Goal: Task Accomplishment & Management: Use online tool/utility

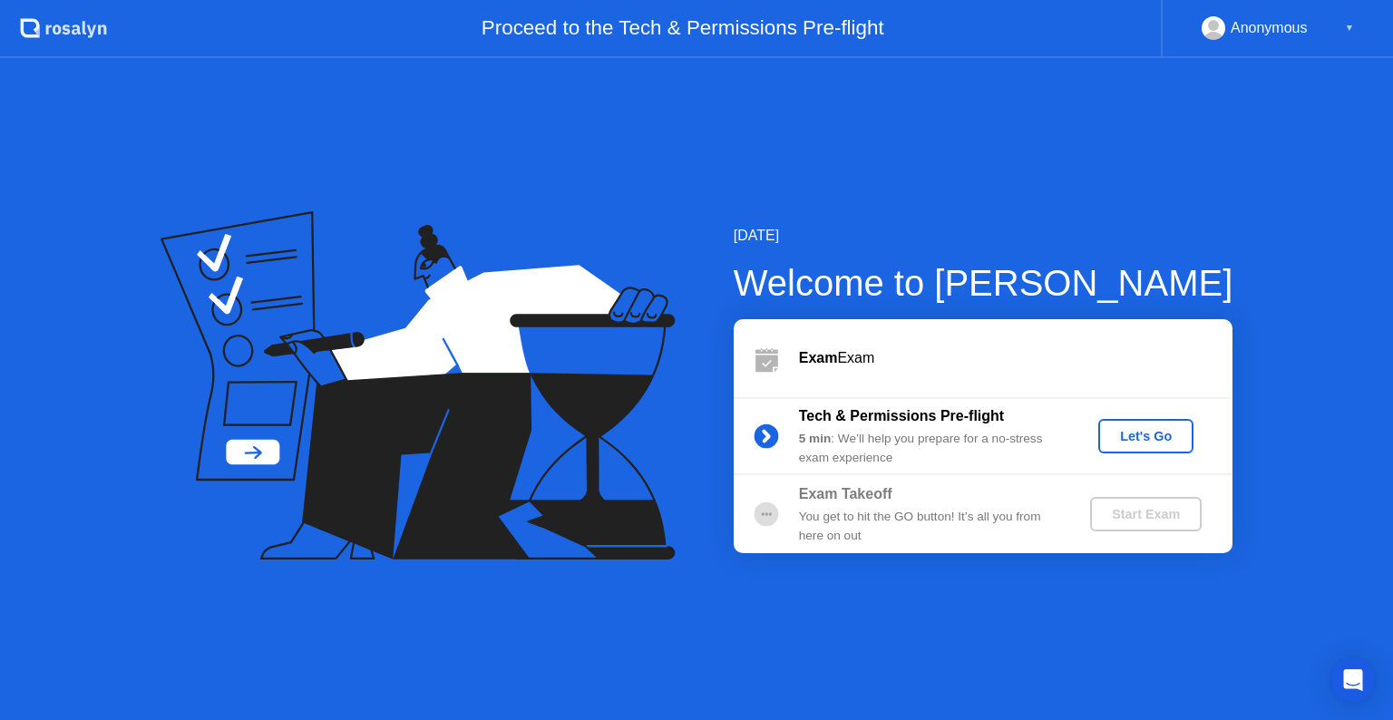
click at [1157, 438] on div "Let's Go" at bounding box center [1146, 436] width 81 height 15
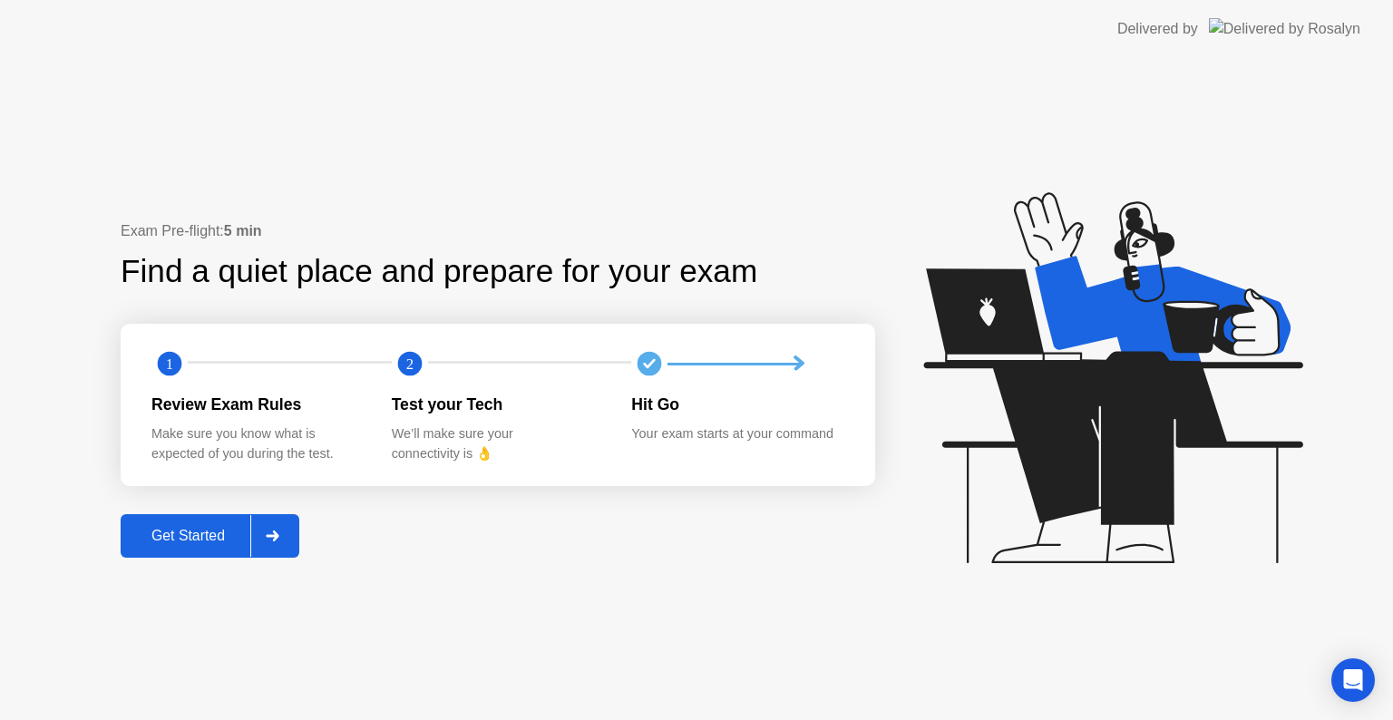
click at [229, 552] on button "Get Started" at bounding box center [210, 536] width 179 height 44
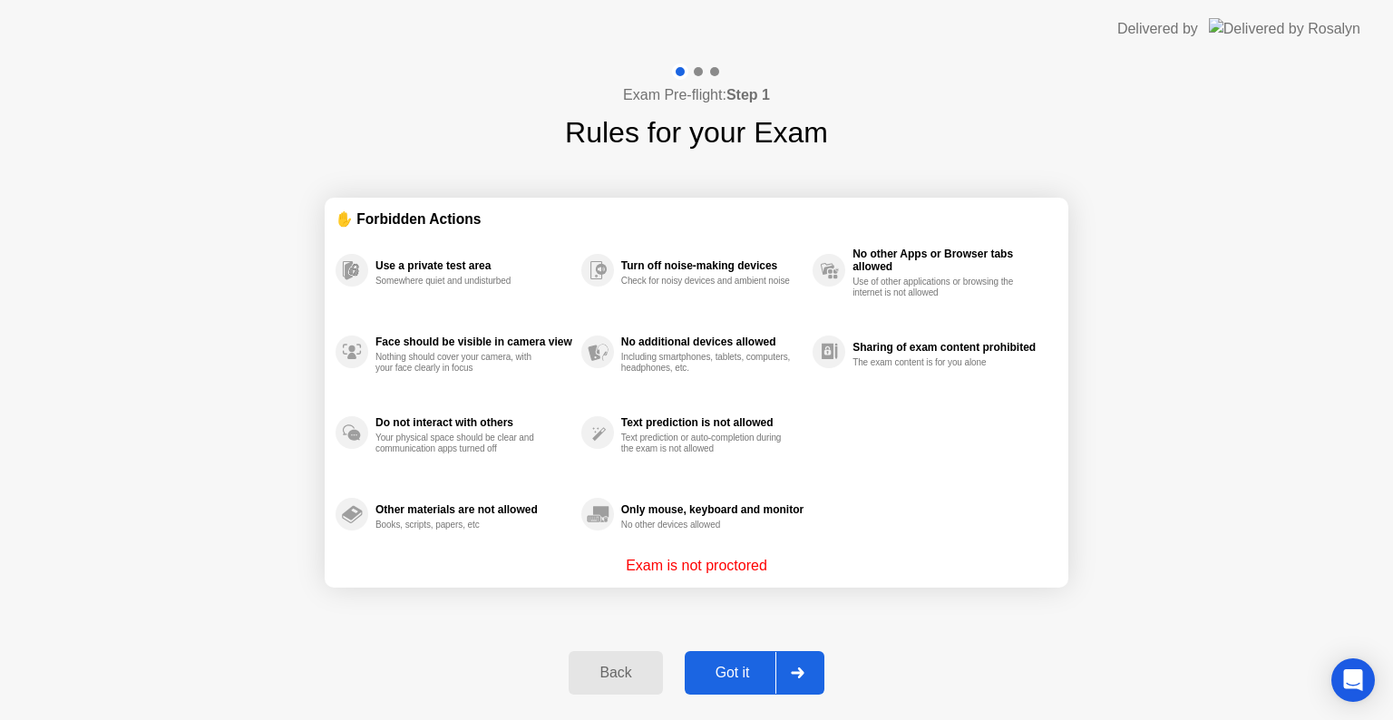
click at [720, 665] on div "Got it" at bounding box center [732, 673] width 85 height 16
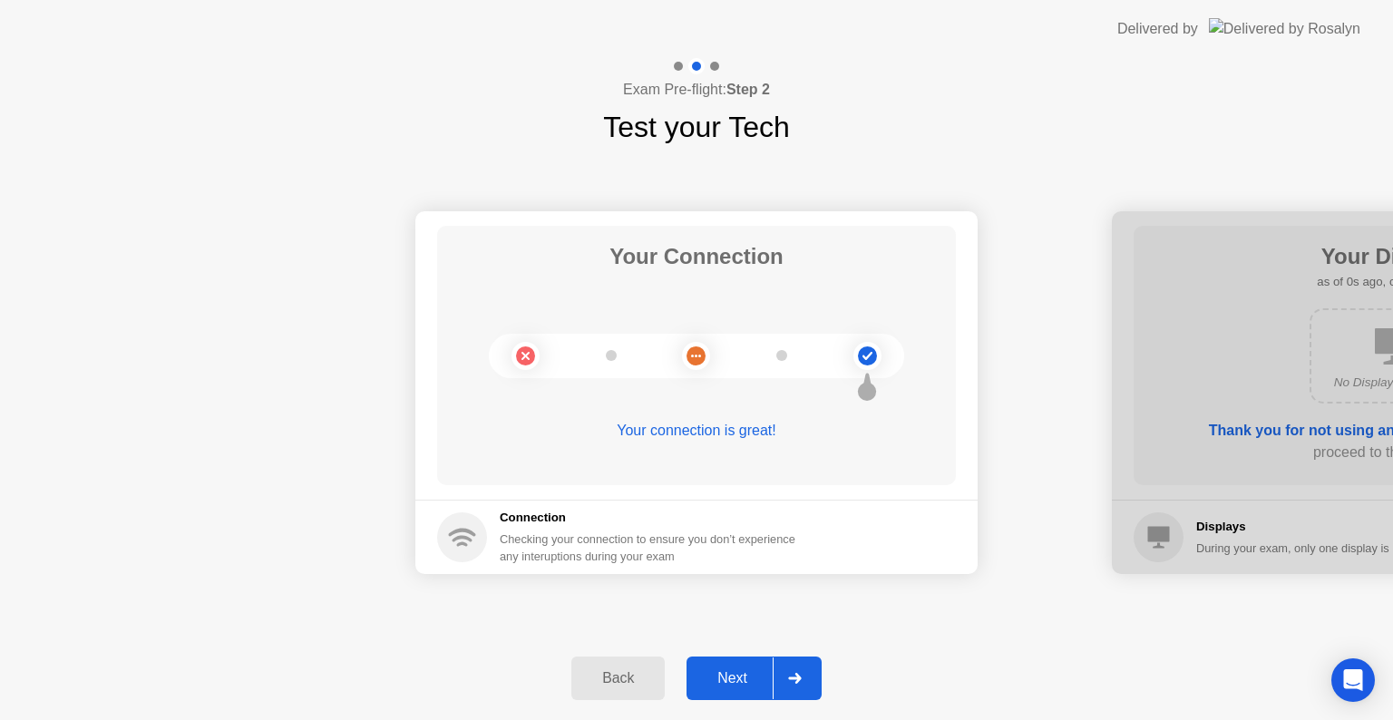
click at [720, 665] on button "Next" at bounding box center [754, 679] width 135 height 44
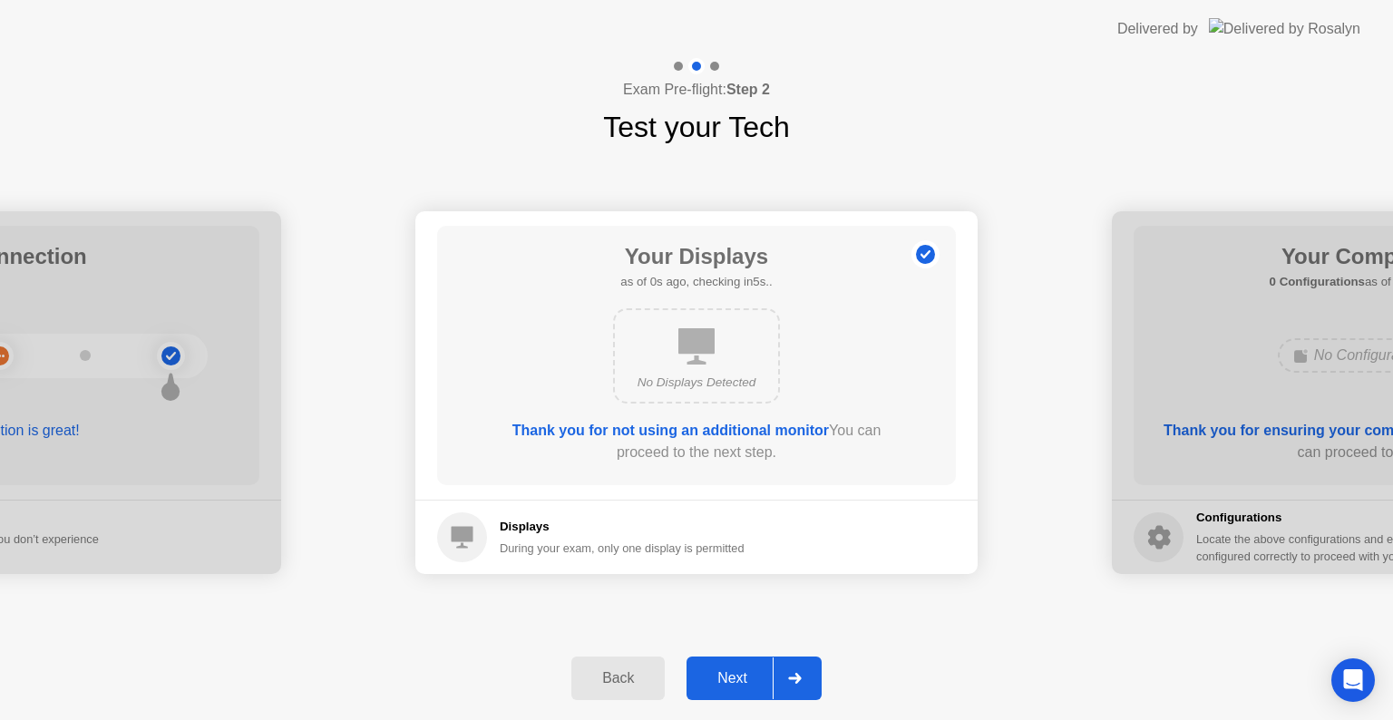
click at [720, 665] on button "Next" at bounding box center [754, 679] width 135 height 44
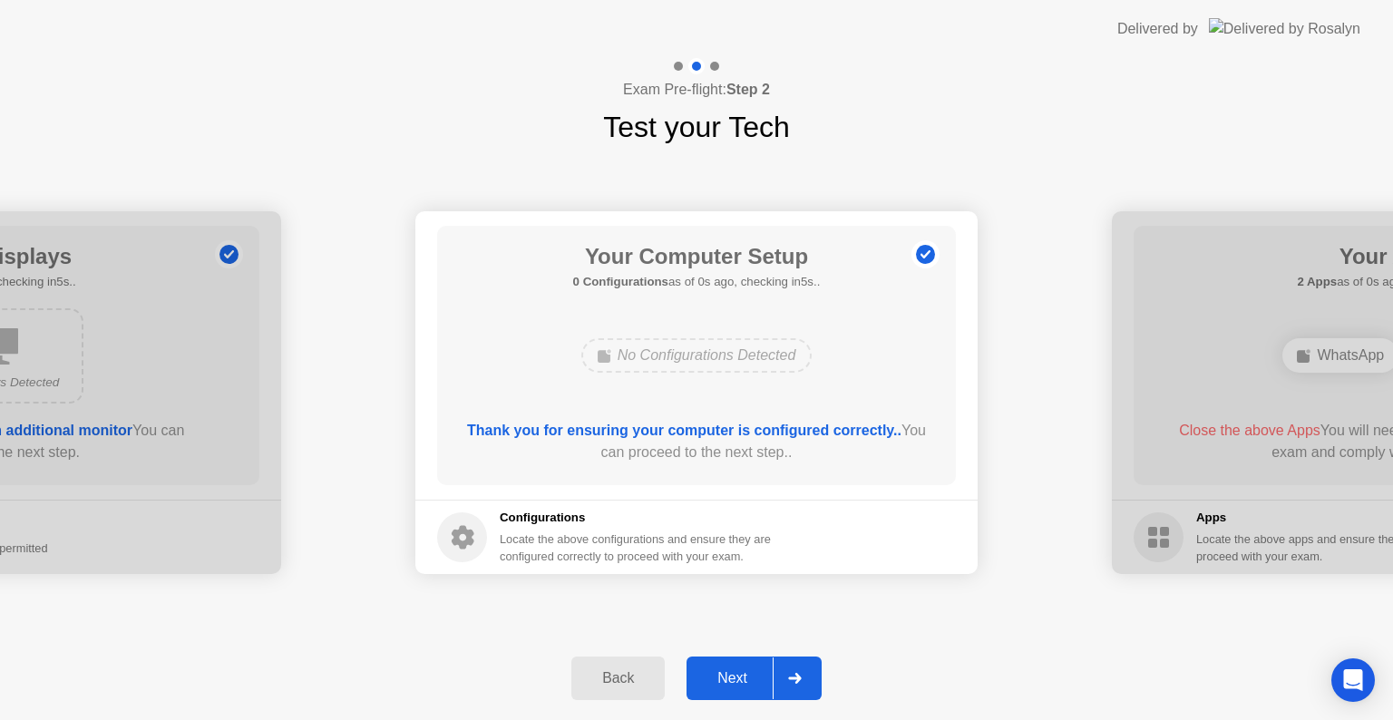
click at [720, 665] on button "Next" at bounding box center [754, 679] width 135 height 44
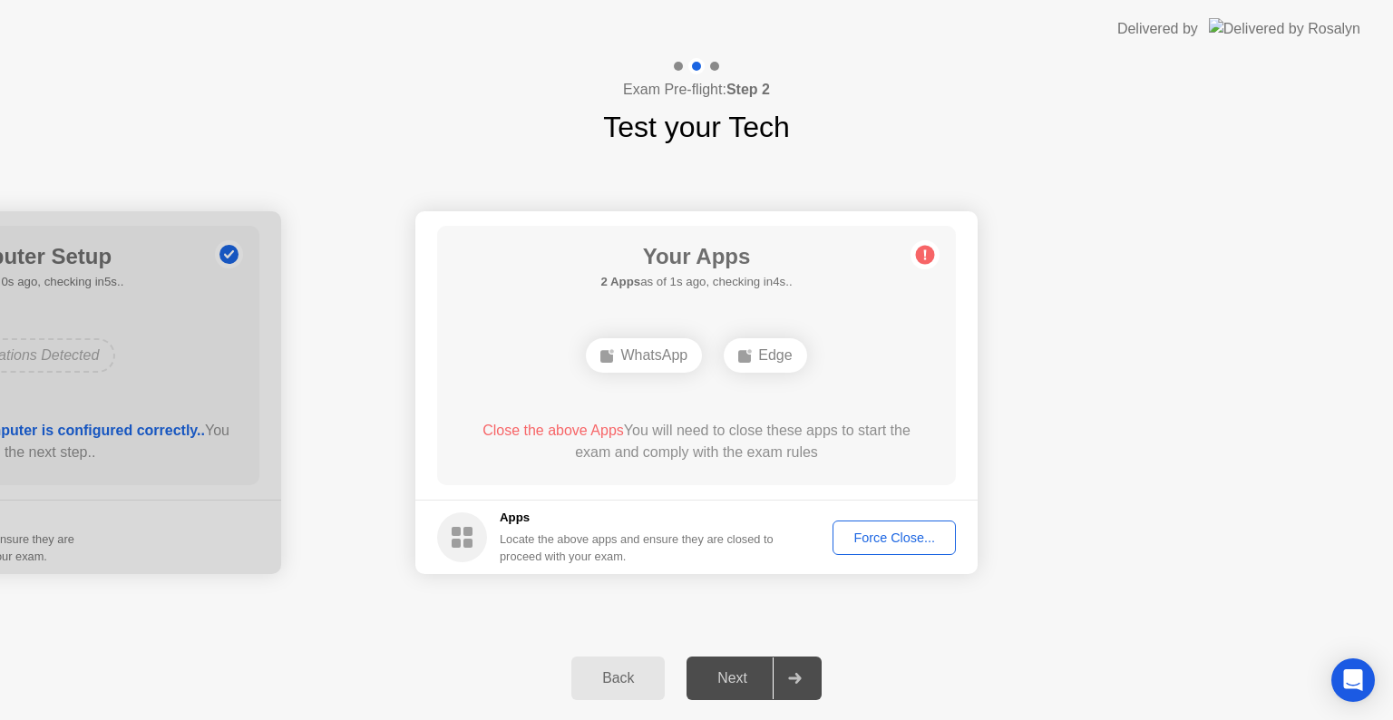
click at [867, 531] on div "Force Close..." at bounding box center [894, 538] width 111 height 15
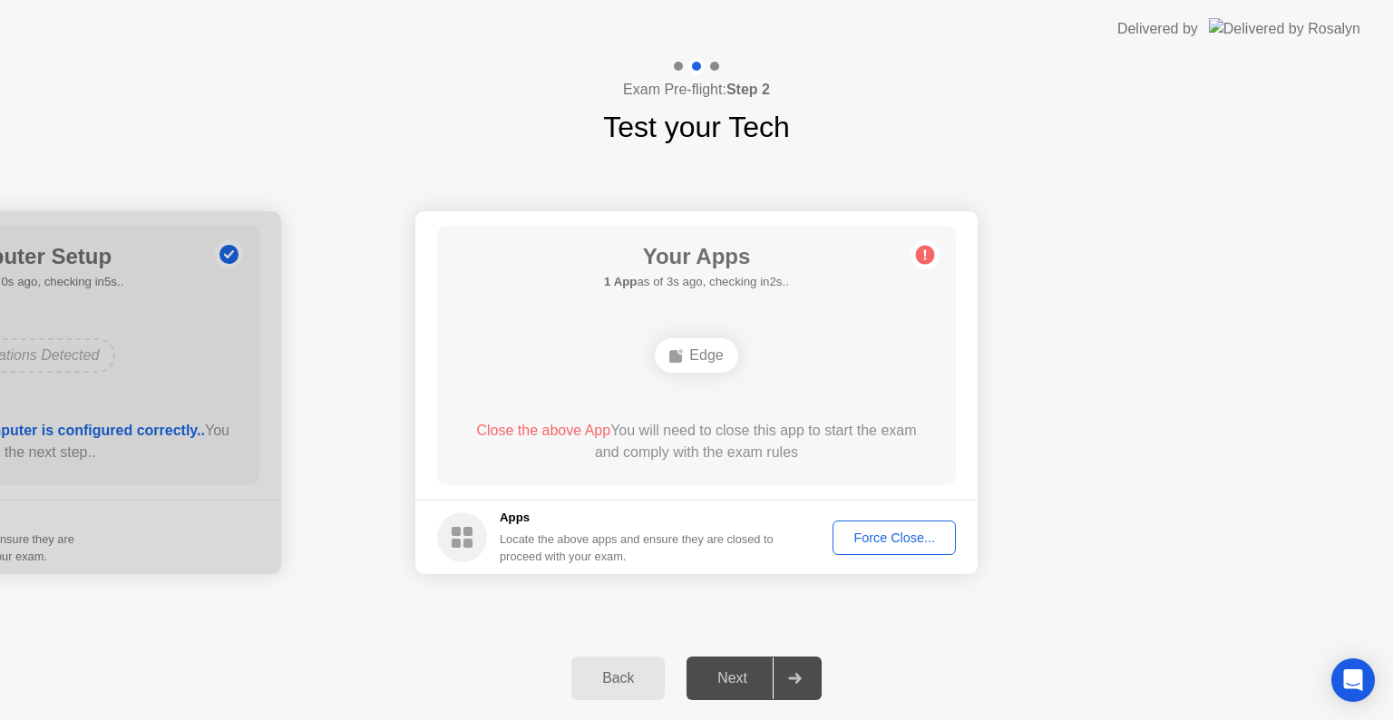
click at [710, 520] on h5 "Apps" at bounding box center [637, 518] width 275 height 18
click at [875, 532] on div "Force Close..." at bounding box center [894, 538] width 111 height 15
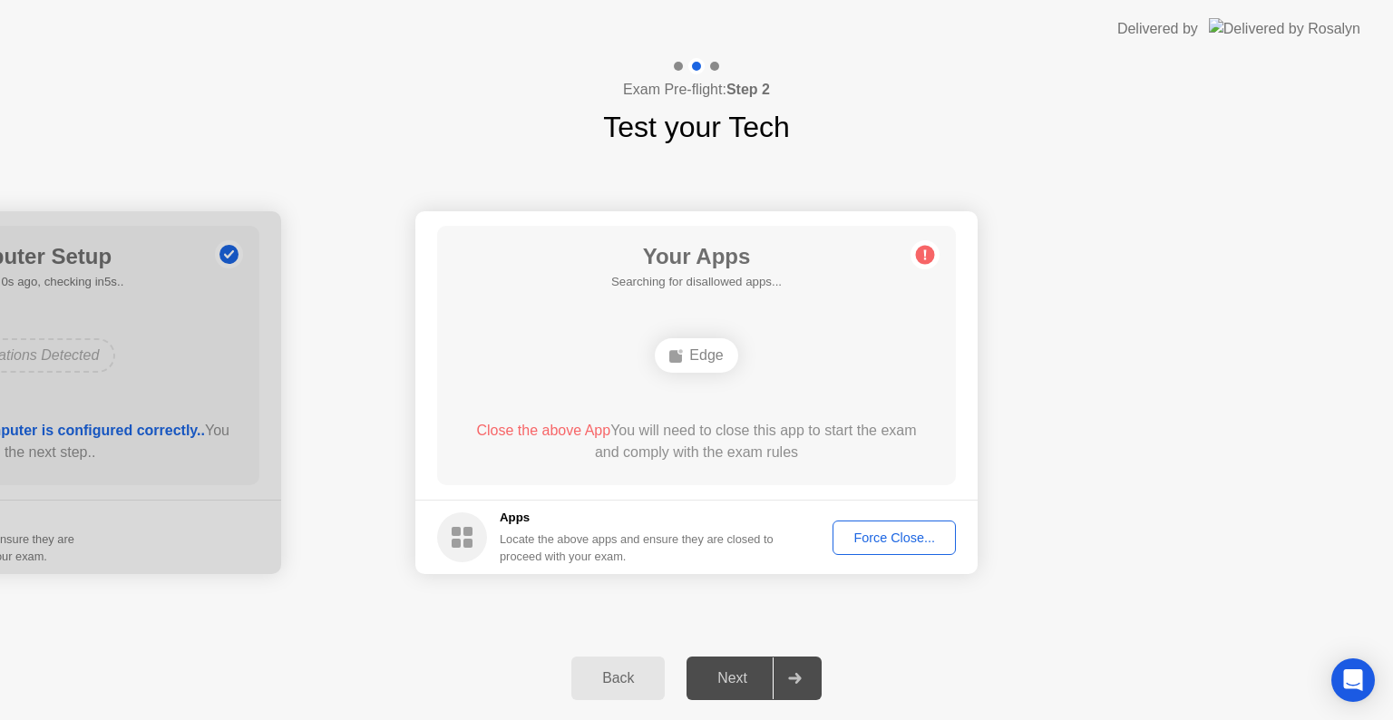
click at [468, 540] on rect at bounding box center [468, 543] width 9 height 9
click at [118, 91] on div "Exam Pre-flight: Step 2 Test your Tech" at bounding box center [696, 103] width 1393 height 91
click at [344, 142] on div "Exam Pre-flight: Step 2 Test your Tech" at bounding box center [696, 103] width 1393 height 91
click at [875, 552] on button "Force Close..." at bounding box center [894, 538] width 123 height 34
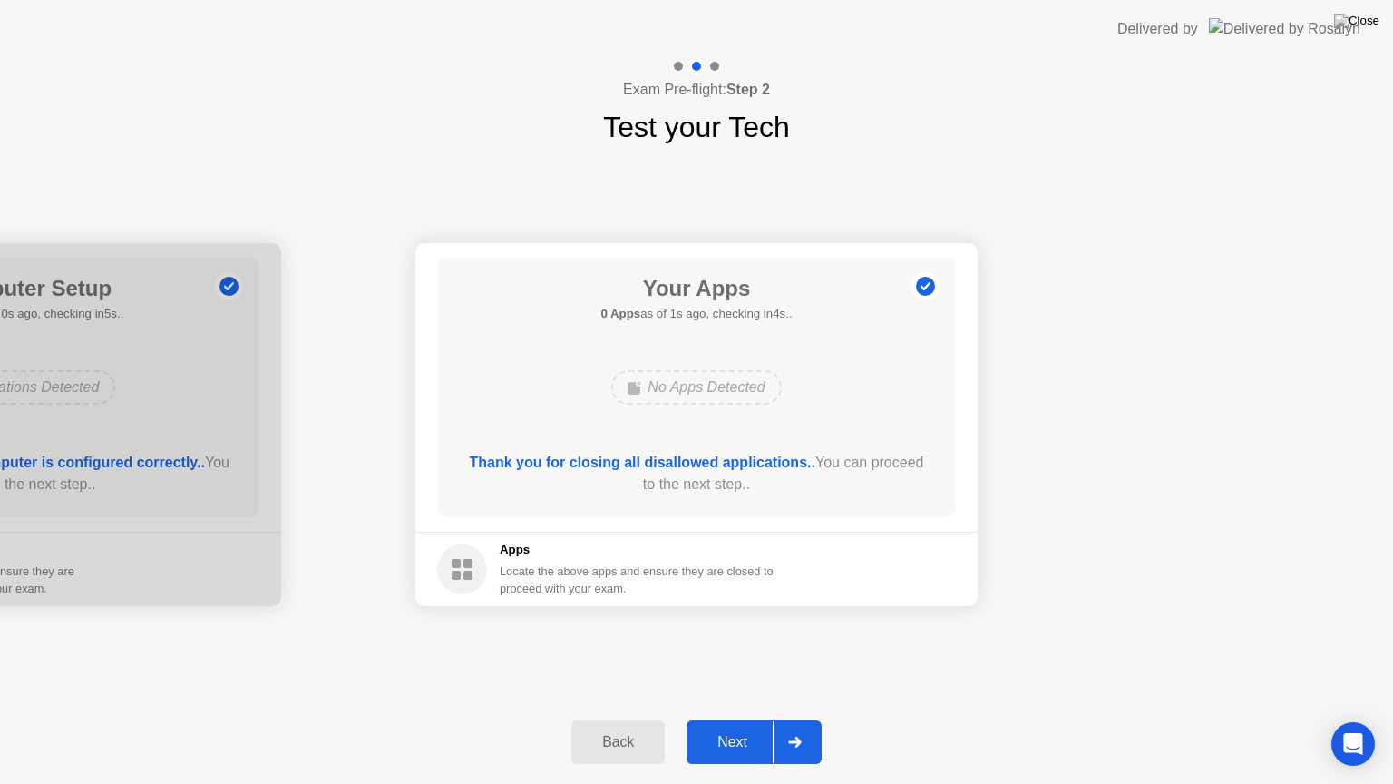
click at [724, 719] on div "Next" at bounding box center [732, 742] width 81 height 16
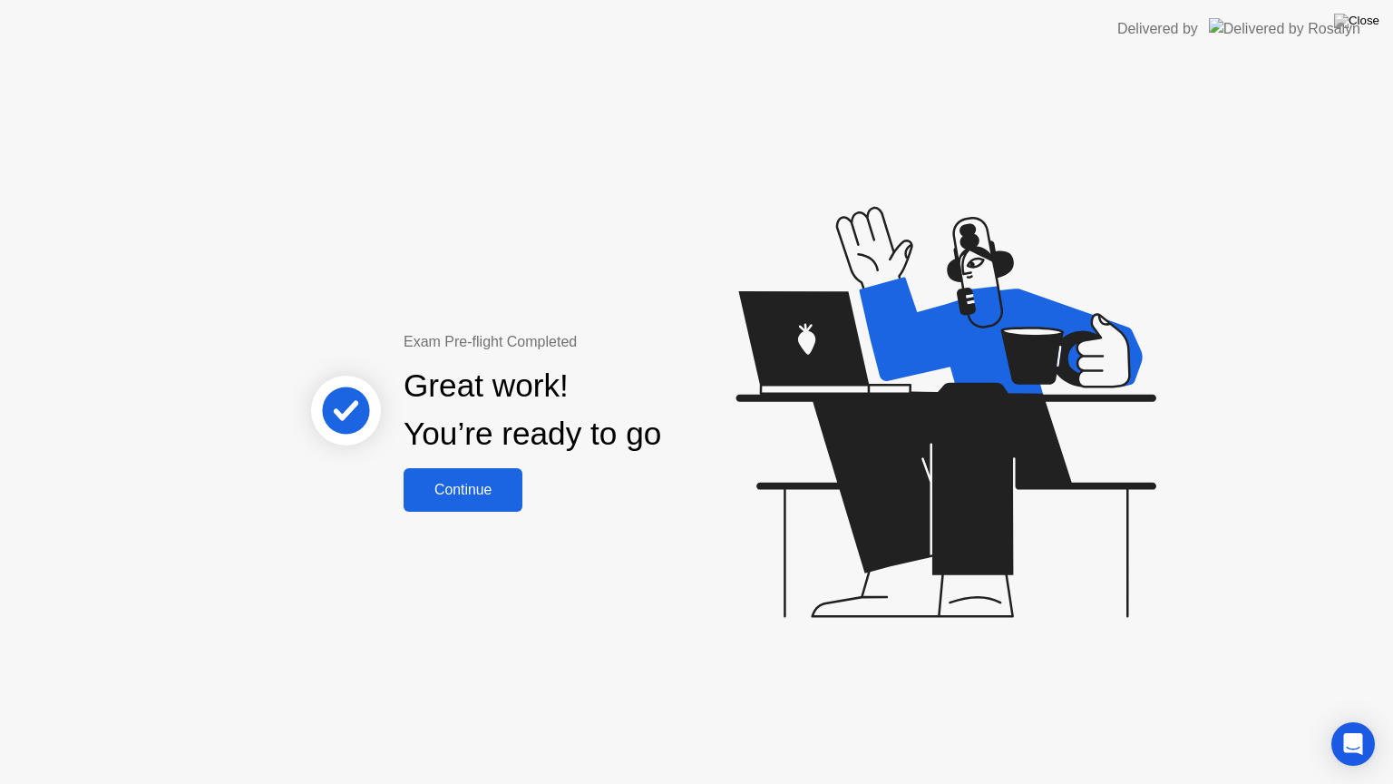
click at [486, 493] on div "Continue" at bounding box center [463, 490] width 108 height 16
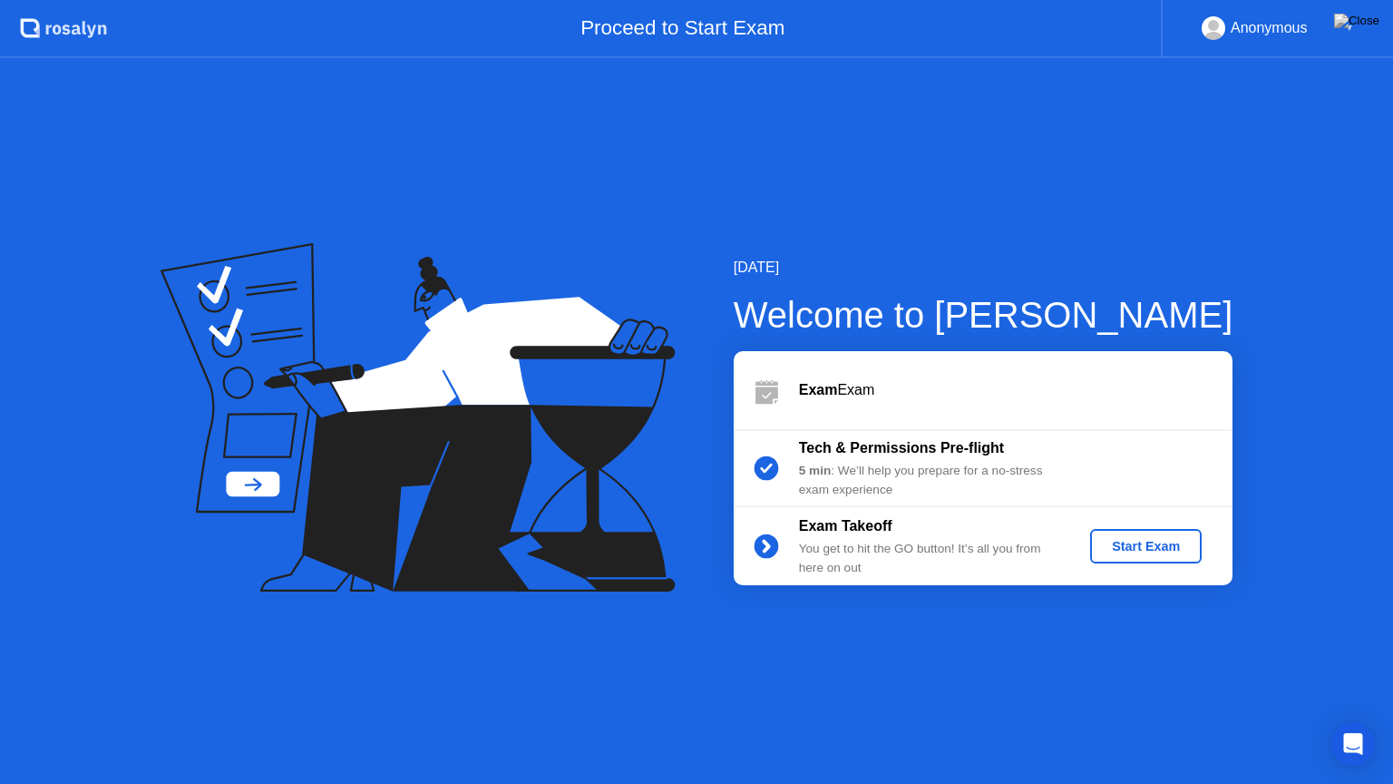
click at [1142, 547] on div "Start Exam" at bounding box center [1146, 546] width 97 height 15
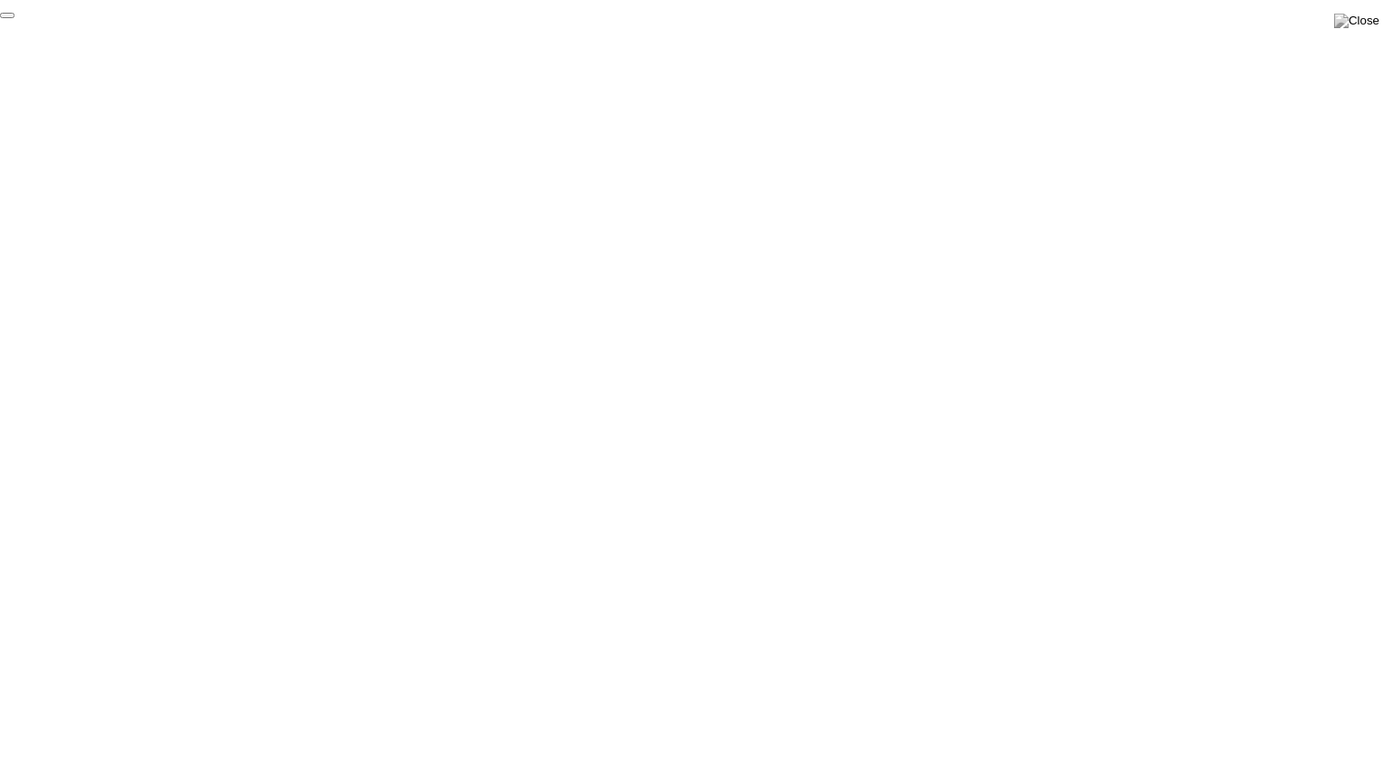
click div "End Proctoring Session"
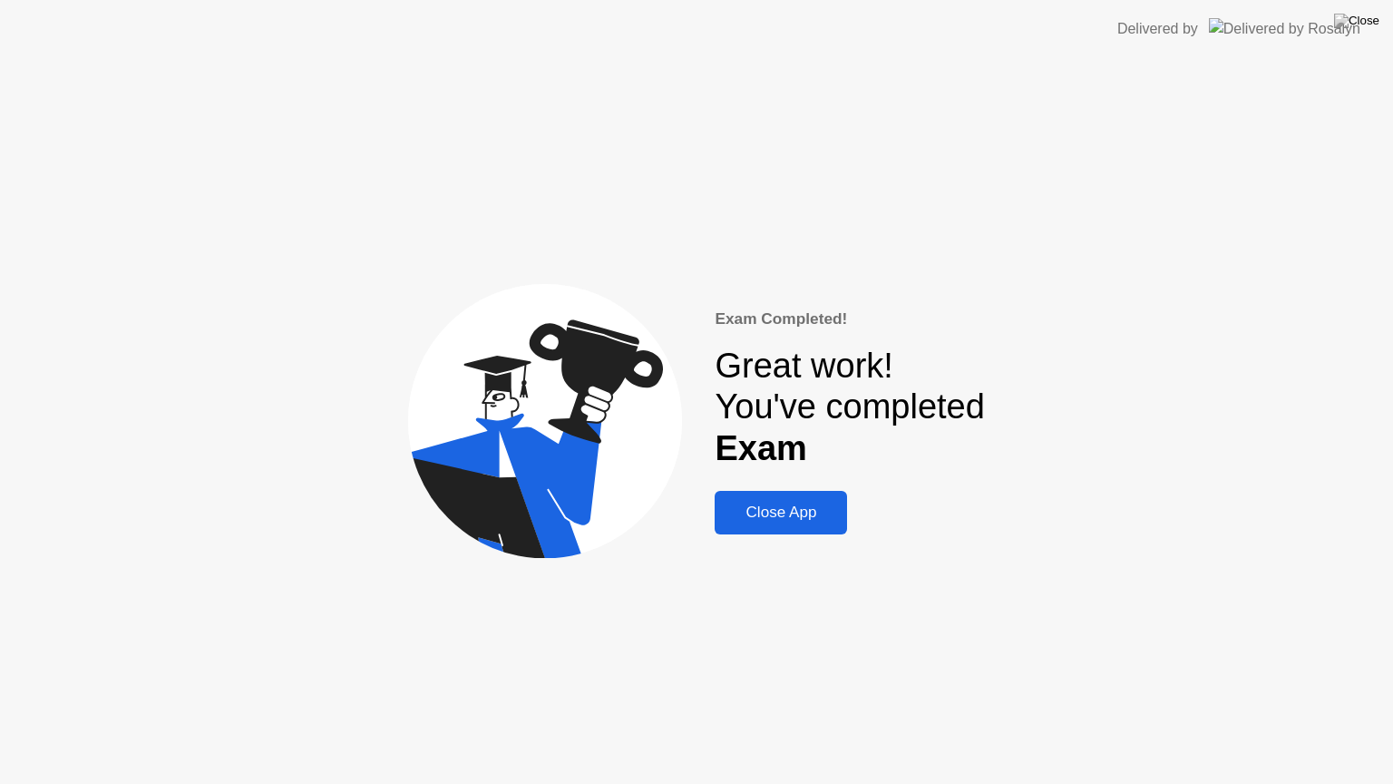
click at [786, 532] on button "Close App" at bounding box center [781, 513] width 132 height 44
